Goal: Task Accomplishment & Management: Use online tool/utility

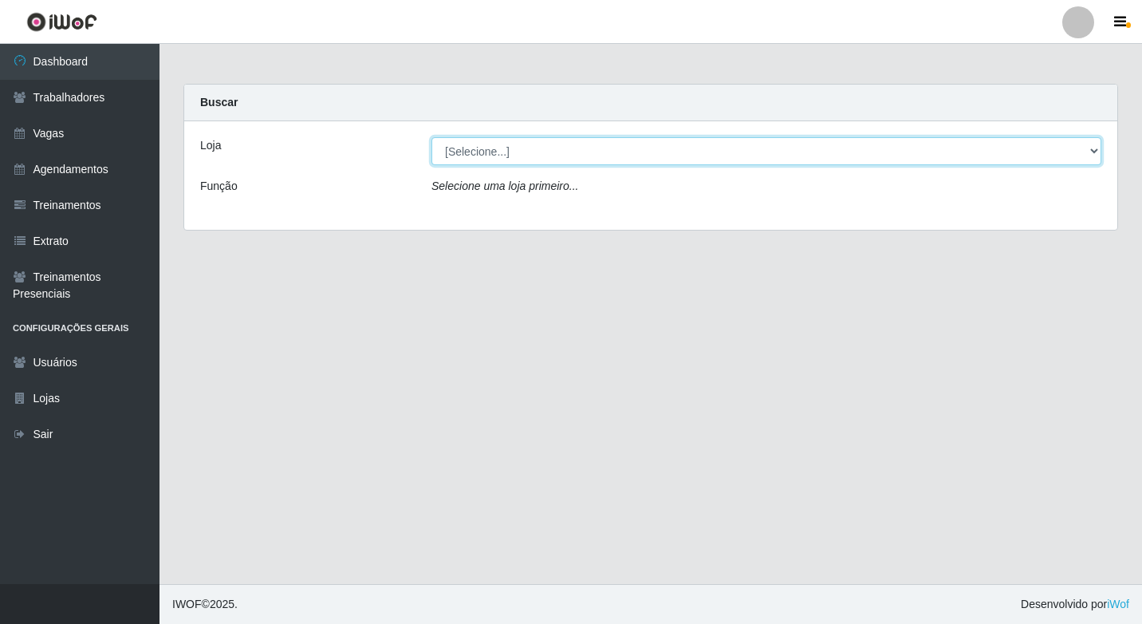
click at [488, 150] on select "[Selecione...] Sapore D'italia" at bounding box center [766, 151] width 670 height 28
select select "266"
click at [431, 137] on select "[Selecione...] Sapore D'italia" at bounding box center [766, 151] width 670 height 28
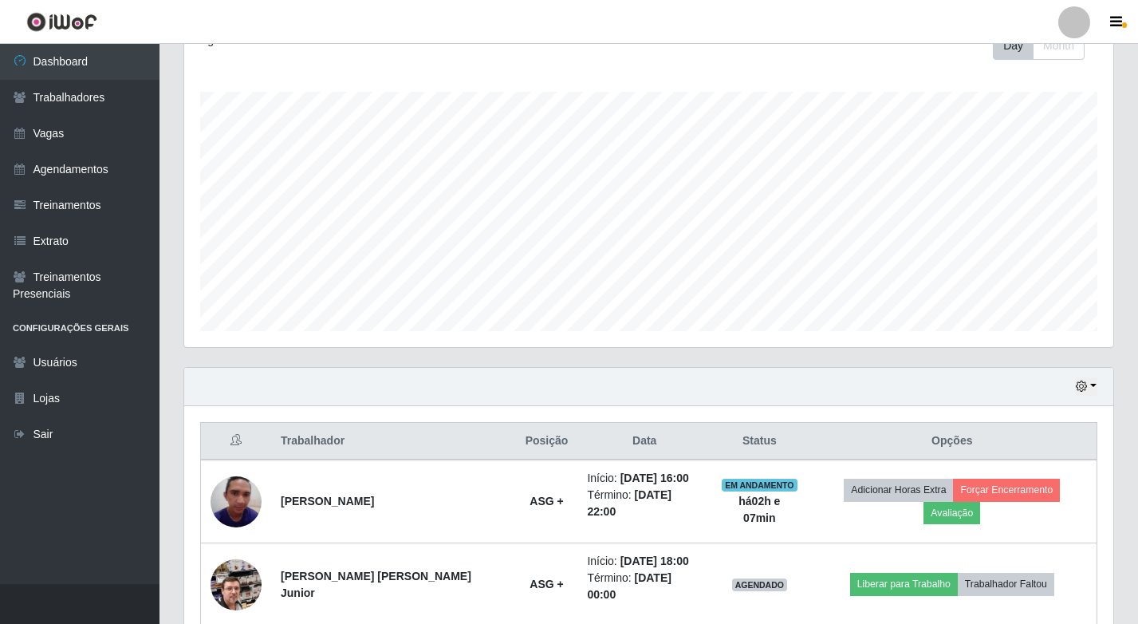
scroll to position [364, 0]
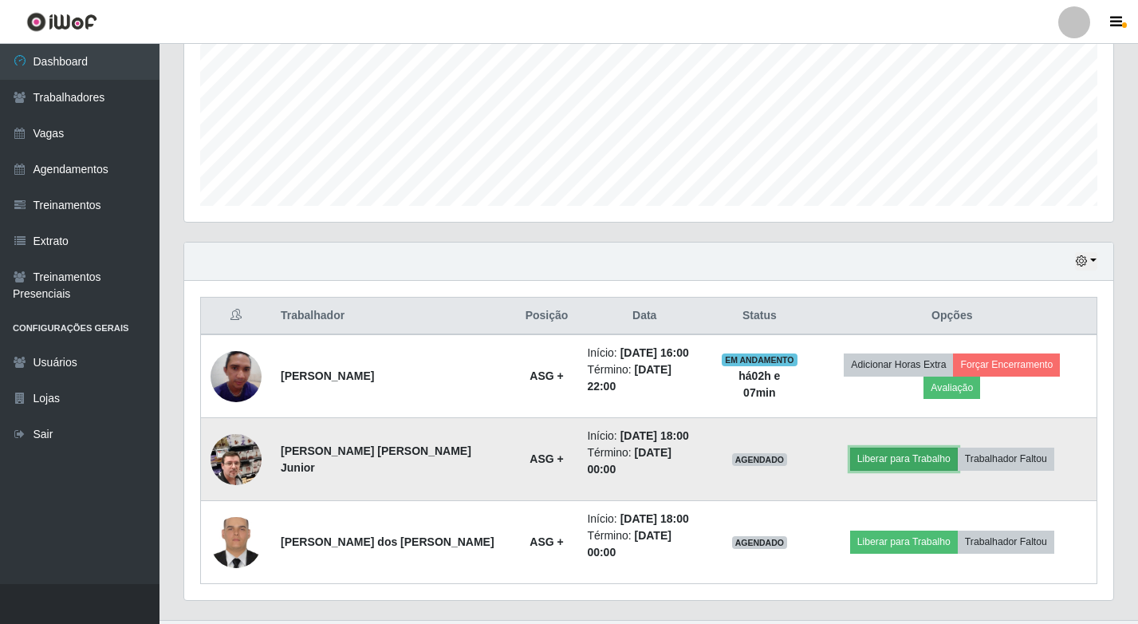
click at [892, 447] on button "Liberar para Trabalho" at bounding box center [904, 458] width 108 height 22
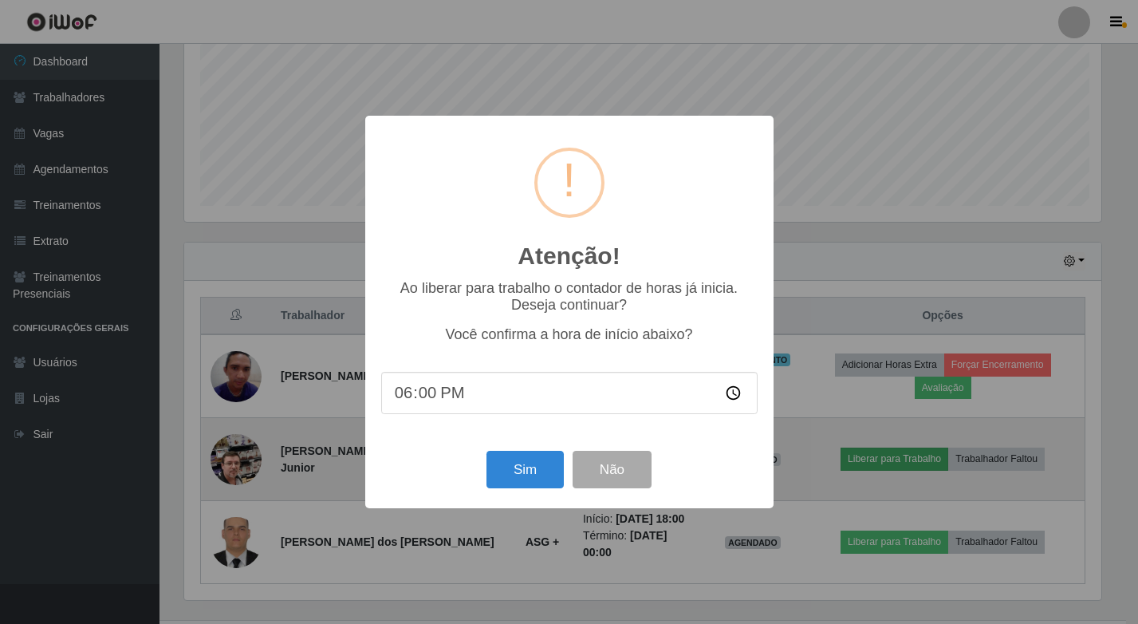
scroll to position [331, 921]
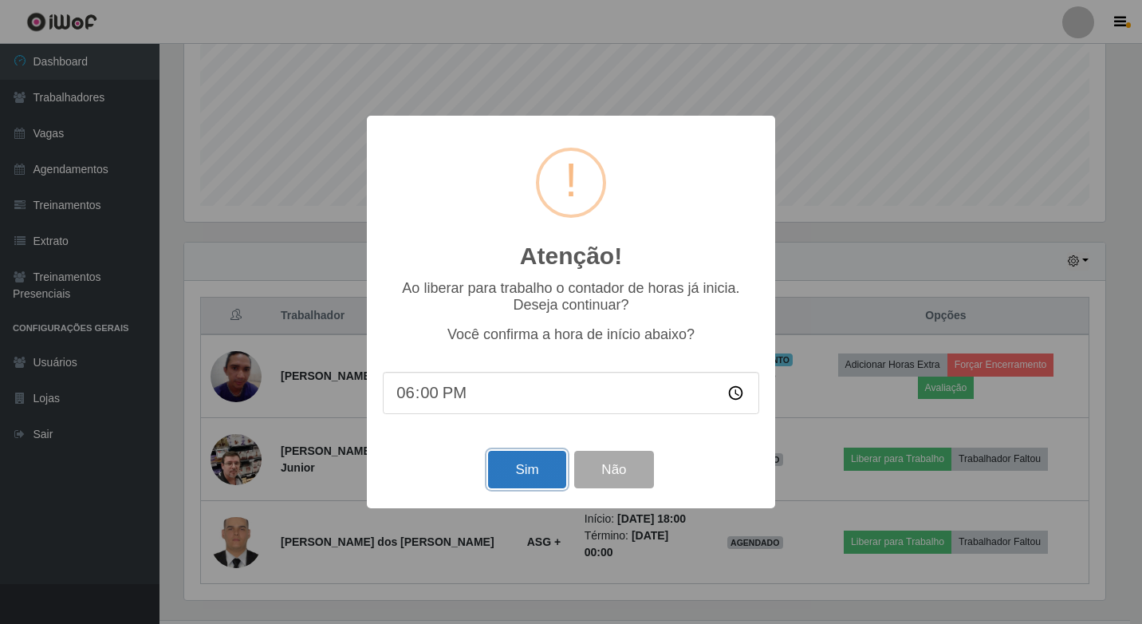
click at [530, 478] on button "Sim" at bounding box center [526, 469] width 77 height 37
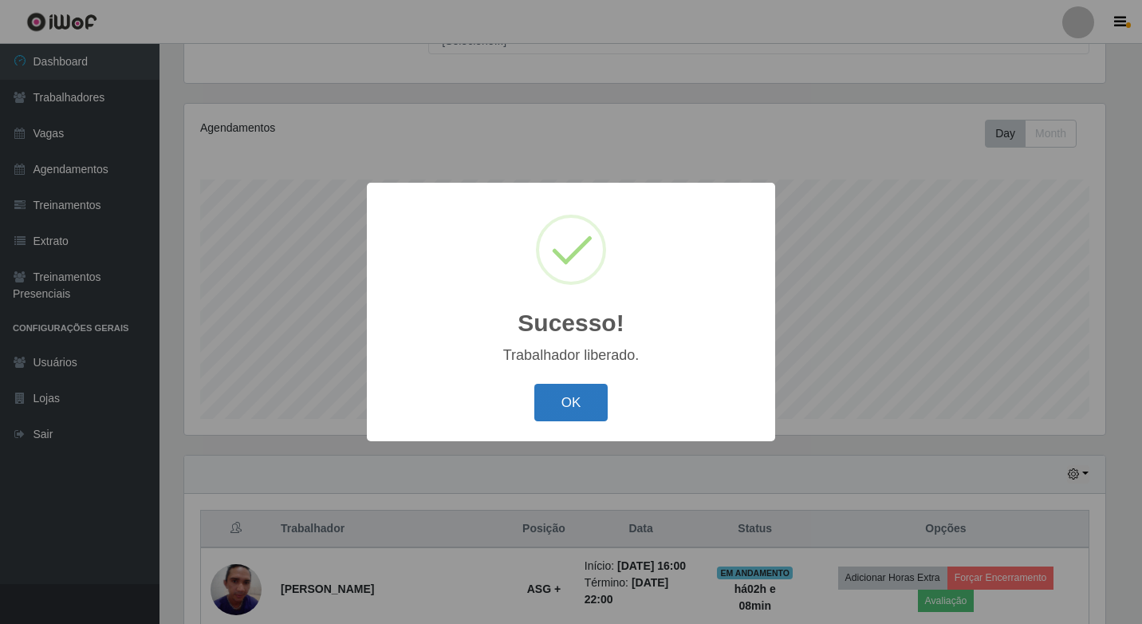
click at [553, 399] on button "OK" at bounding box center [571, 402] width 74 height 37
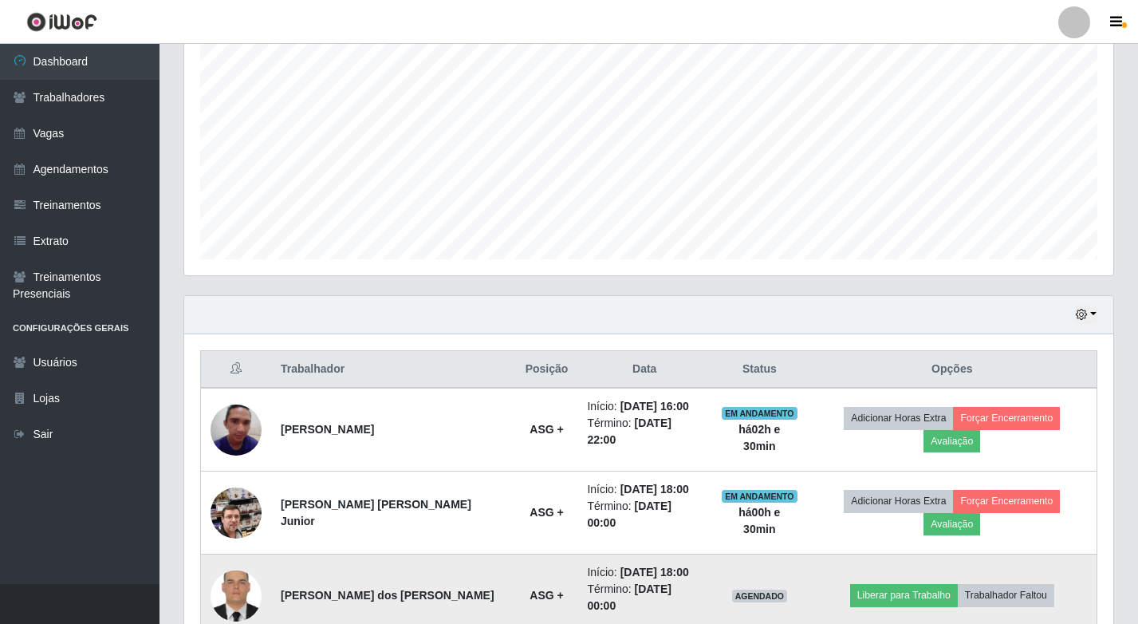
scroll to position [364, 0]
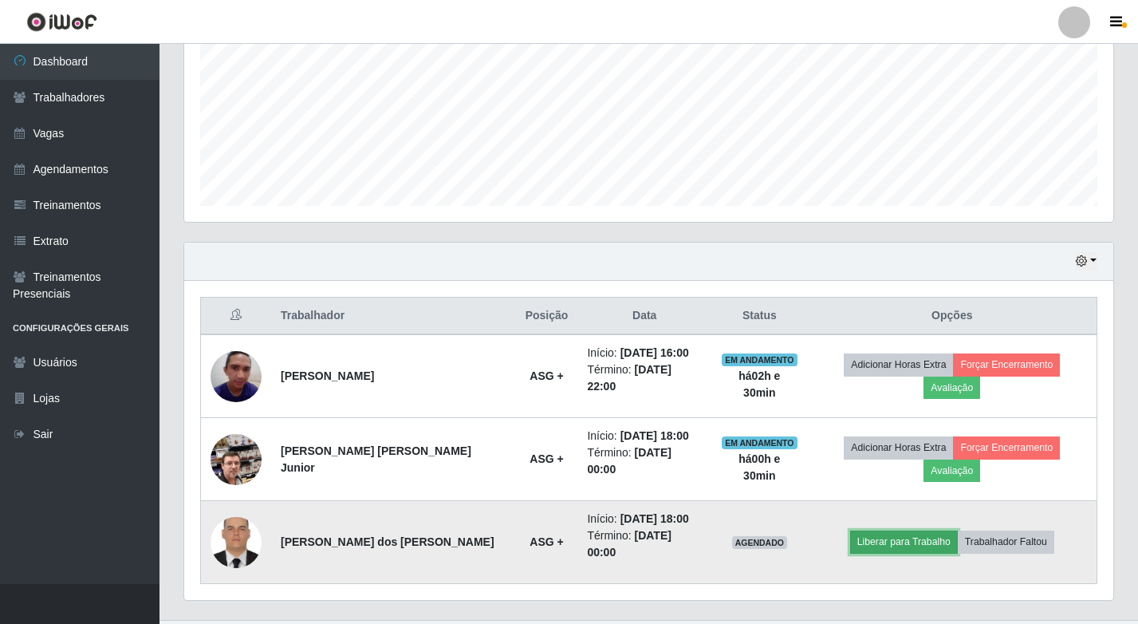
click at [869, 530] on button "Liberar para Trabalho" at bounding box center [904, 541] width 108 height 22
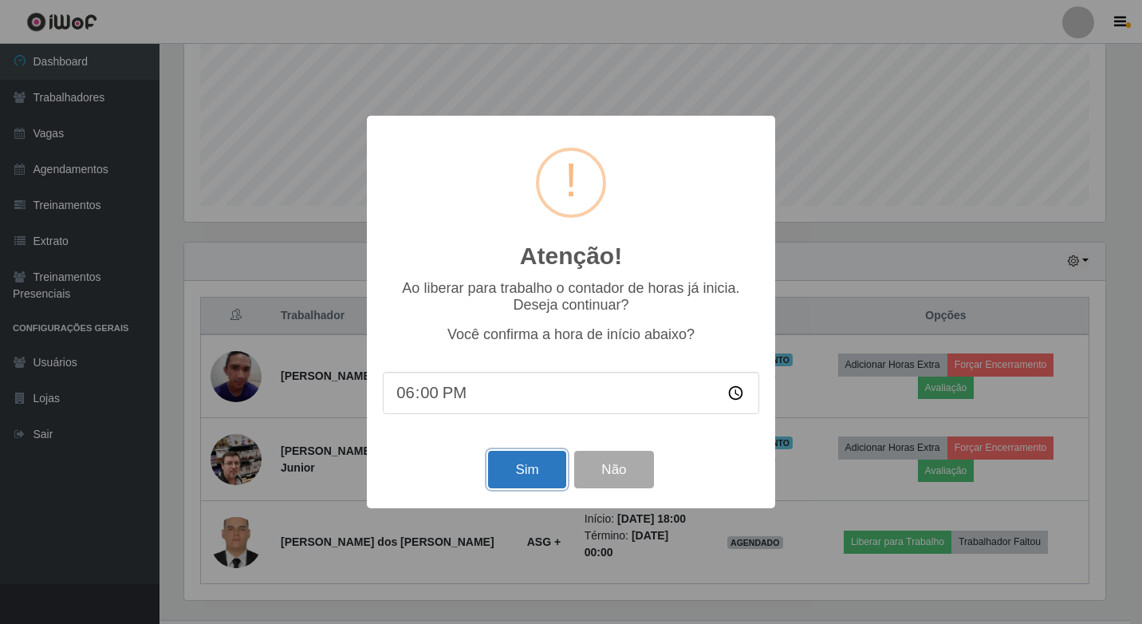
click at [514, 473] on button "Sim" at bounding box center [526, 469] width 77 height 37
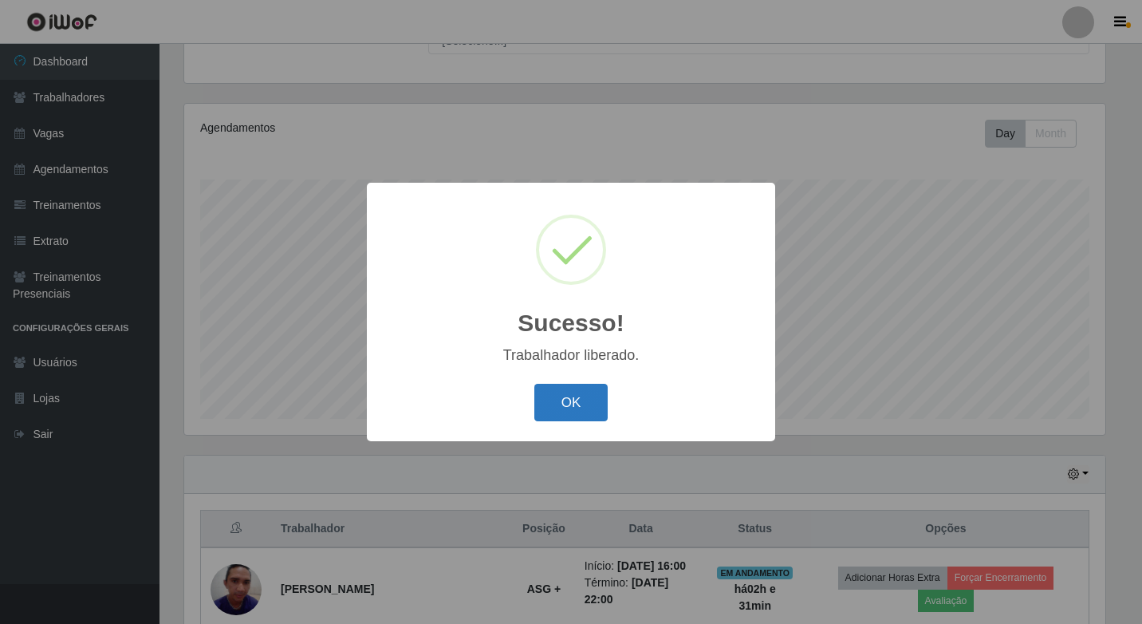
click at [563, 415] on button "OK" at bounding box center [571, 402] width 74 height 37
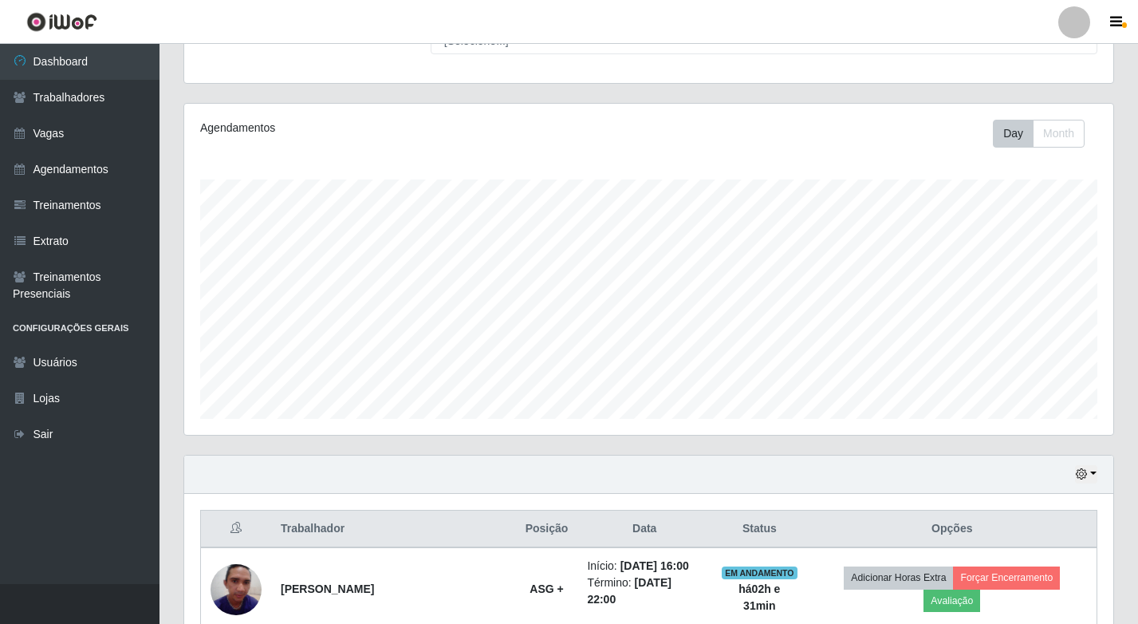
scroll to position [364, 0]
